Goal: Check status

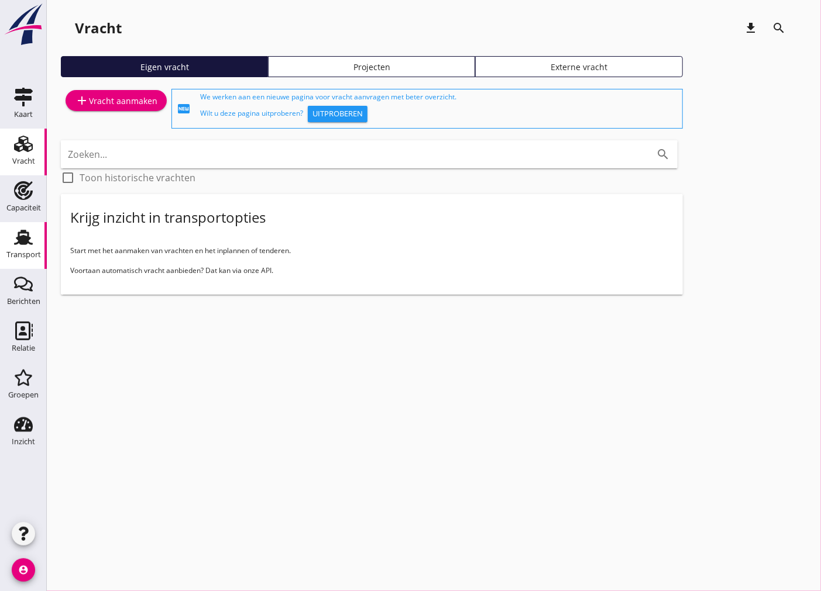
click at [31, 240] on icon "Transport" at bounding box center [23, 237] width 19 height 19
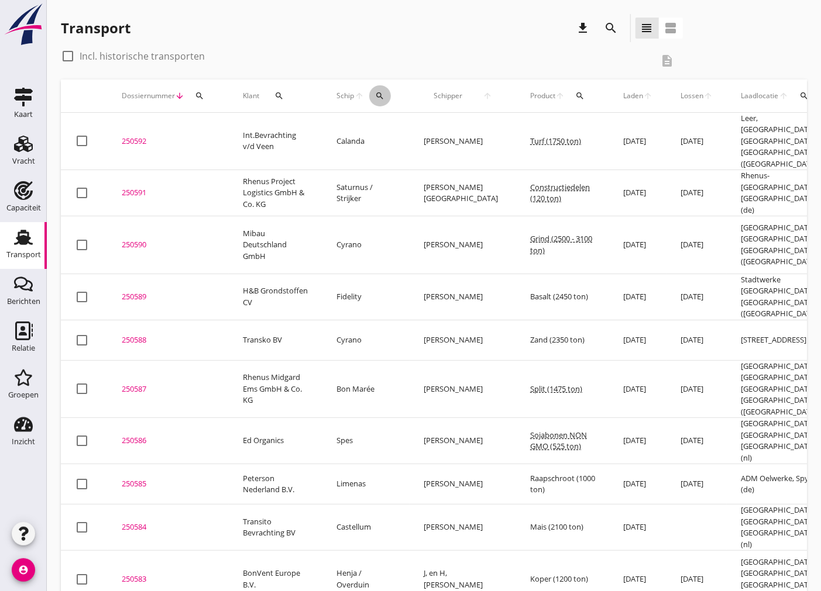
click at [375, 97] on icon "search" at bounding box center [379, 95] width 9 height 9
click at [431, 130] on input "Zoek op (scheeps)naam" at bounding box center [434, 130] width 122 height 19
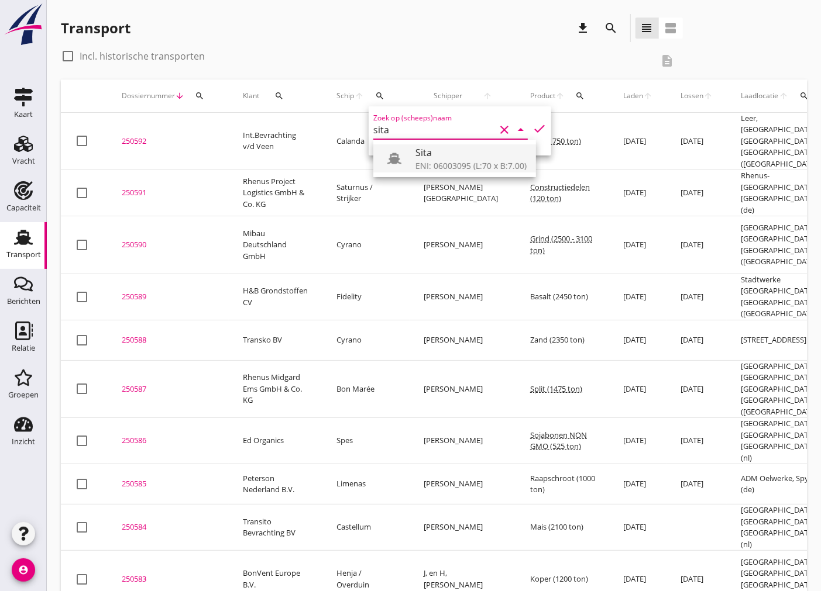
click at [453, 147] on div "Sita ENI: 06003095 (L:70 x B:7.00)" at bounding box center [454, 158] width 163 height 37
click at [453, 159] on div "Sita" at bounding box center [470, 153] width 111 height 14
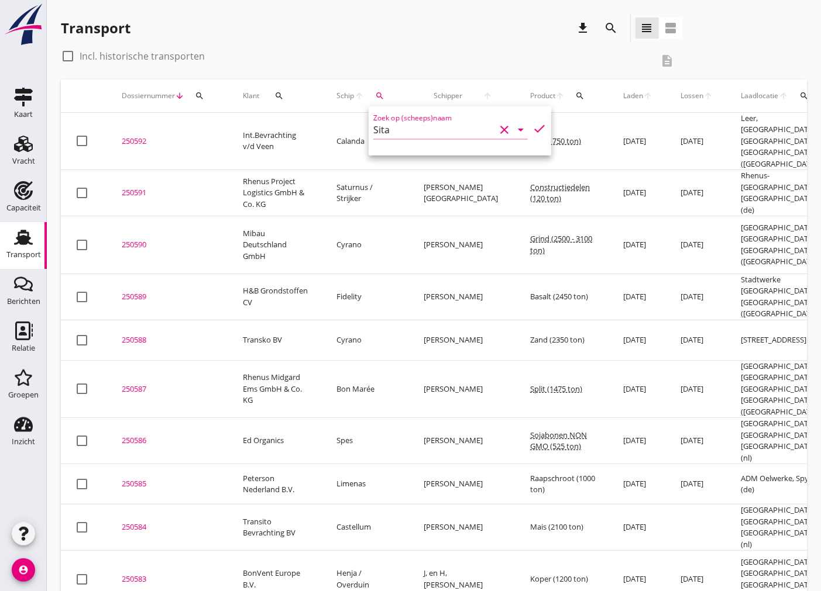
click at [539, 130] on icon "check" at bounding box center [539, 129] width 14 height 14
type input "Sita"
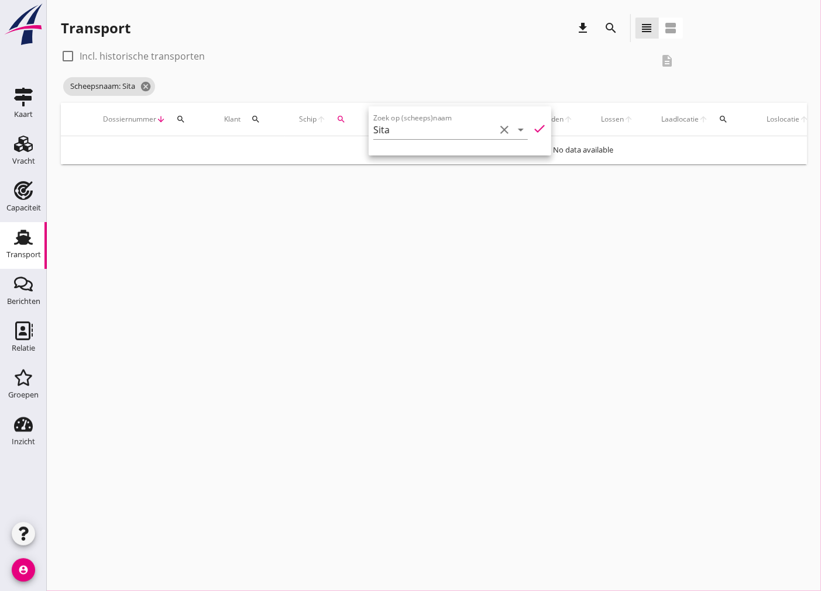
click at [68, 56] on div at bounding box center [68, 56] width 20 height 20
checkbox input "true"
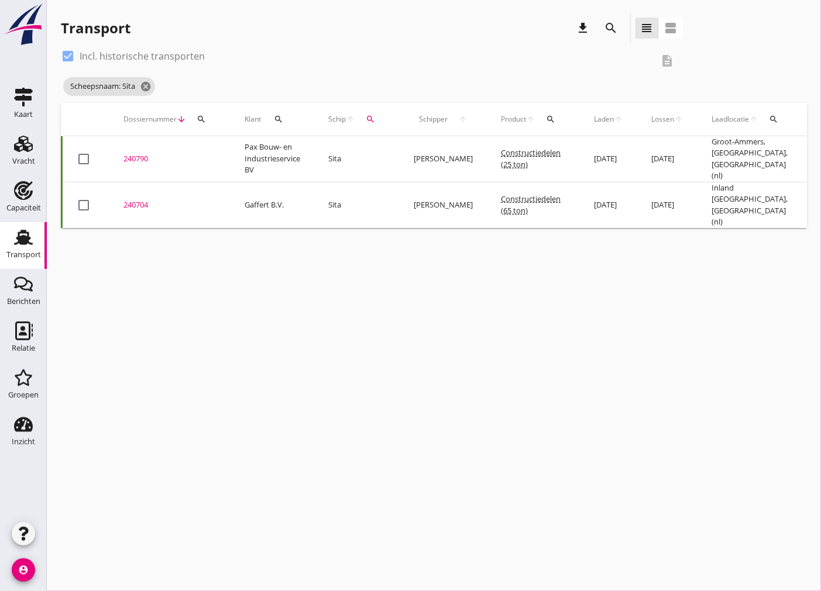
drag, startPoint x: 474, startPoint y: 226, endPoint x: 531, endPoint y: 229, distance: 56.2
click at [531, 229] on div "Transport download search view_headline view_agenda check_box Incl. historische…" at bounding box center [434, 121] width 774 height 242
click at [146, 84] on icon "cancel" at bounding box center [146, 87] width 12 height 12
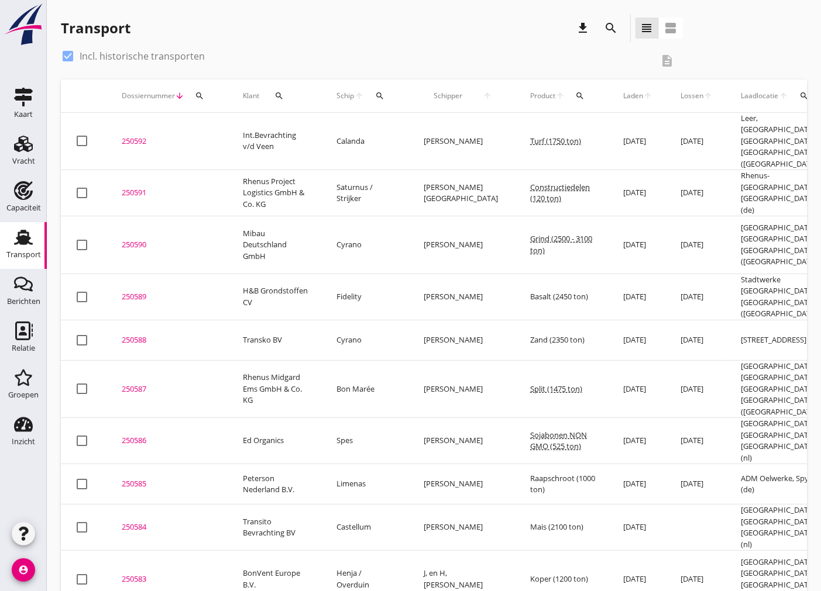
click at [27, 569] on icon "account_circle" at bounding box center [23, 570] width 23 height 23
click at [74, 570] on div "Uitloggen" at bounding box center [88, 566] width 50 height 14
